Goal: Information Seeking & Learning: Learn about a topic

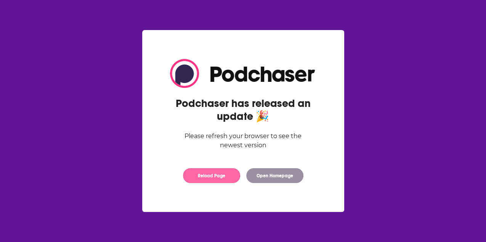
click at [208, 181] on button "Reload Page" at bounding box center [211, 175] width 57 height 15
click at [213, 179] on button "Reload Page" at bounding box center [211, 175] width 57 height 15
click at [205, 178] on button "Reload Page" at bounding box center [211, 175] width 57 height 15
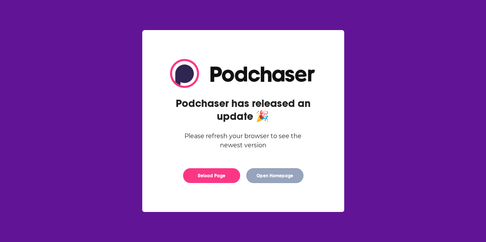
click at [276, 180] on button "Open Homepage" at bounding box center [274, 175] width 57 height 15
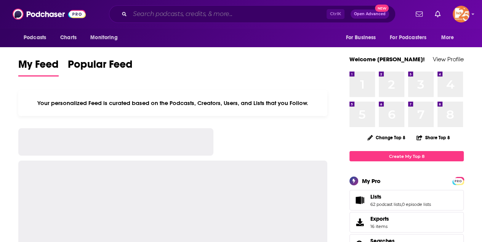
click at [160, 16] on input "Search podcasts, credits, & more..." at bounding box center [228, 14] width 197 height 12
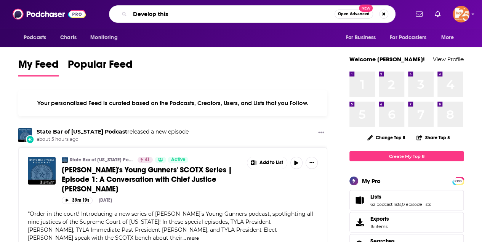
type input "Develop this"
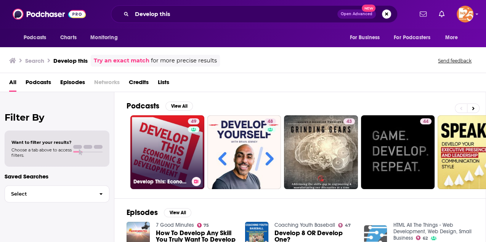
click at [164, 142] on link "49 Develop This: Economic and Community Development" at bounding box center [167, 152] width 74 height 74
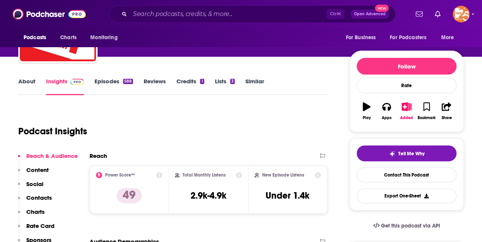
scroll to position [51, 0]
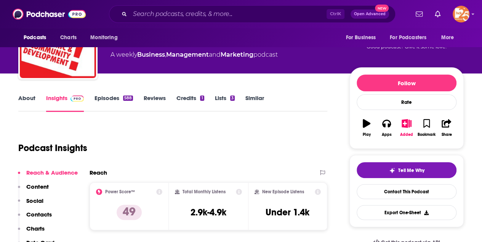
click at [29, 98] on link "About" at bounding box center [26, 103] width 17 height 18
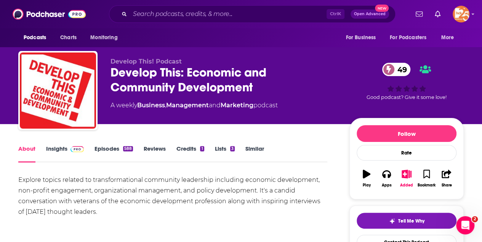
click at [56, 149] on link "Insights" at bounding box center [65, 154] width 38 height 18
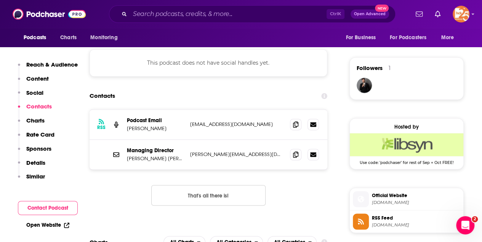
scroll to position [533, 0]
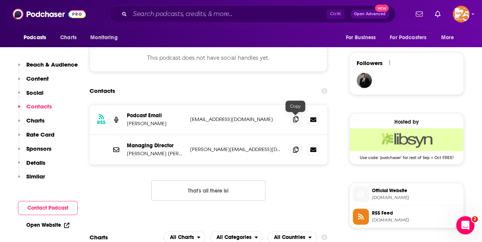
click at [294, 120] on icon at bounding box center [295, 119] width 5 height 6
